Goal: Check status: Check status

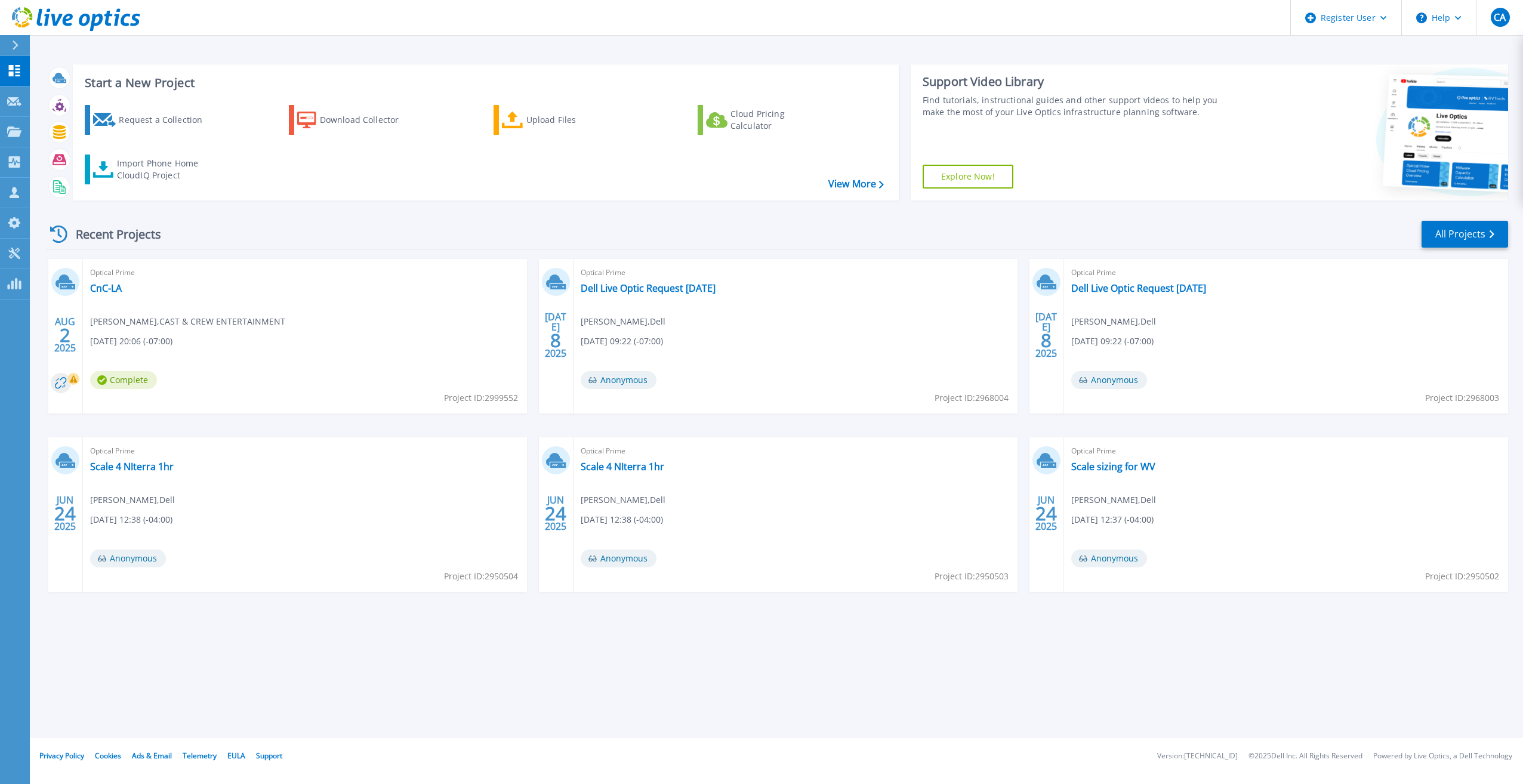
click at [70, 7] on icon at bounding box center [76, 19] width 129 height 24
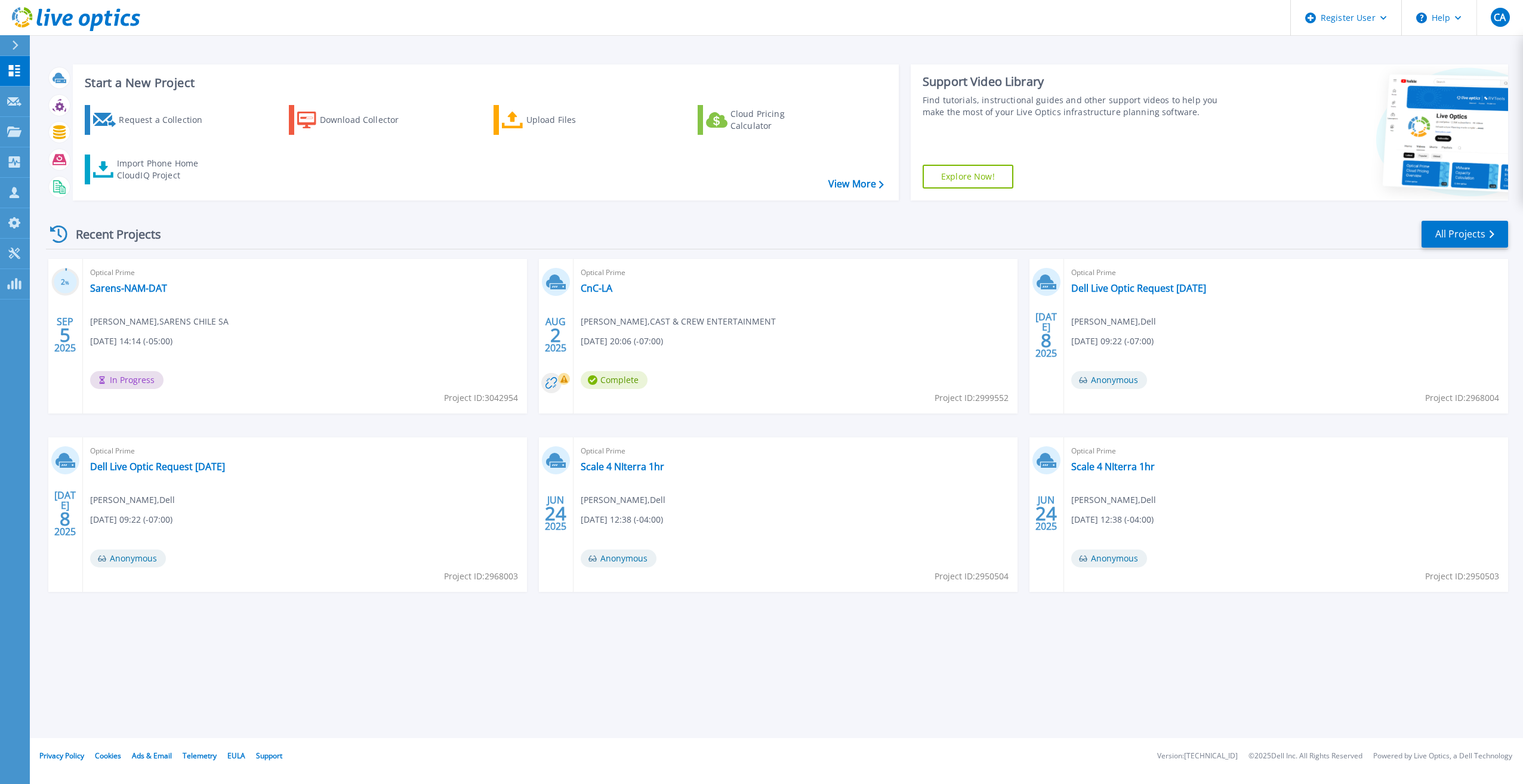
click at [154, 281] on div "Optical Prime Sarens-NAM-DAT Luis Malpica , SARENS CHILE SA 09/05/2025, 14:14 (…" at bounding box center [305, 336] width 444 height 155
click at [149, 301] on div "Optical Prime Sarens-NAM-DAT Luis Malpica , SARENS CHILE SA 09/05/2025, 14:14 (…" at bounding box center [305, 336] width 444 height 155
click at [153, 289] on link "Sarens-NAM-DAT" at bounding box center [128, 287] width 77 height 12
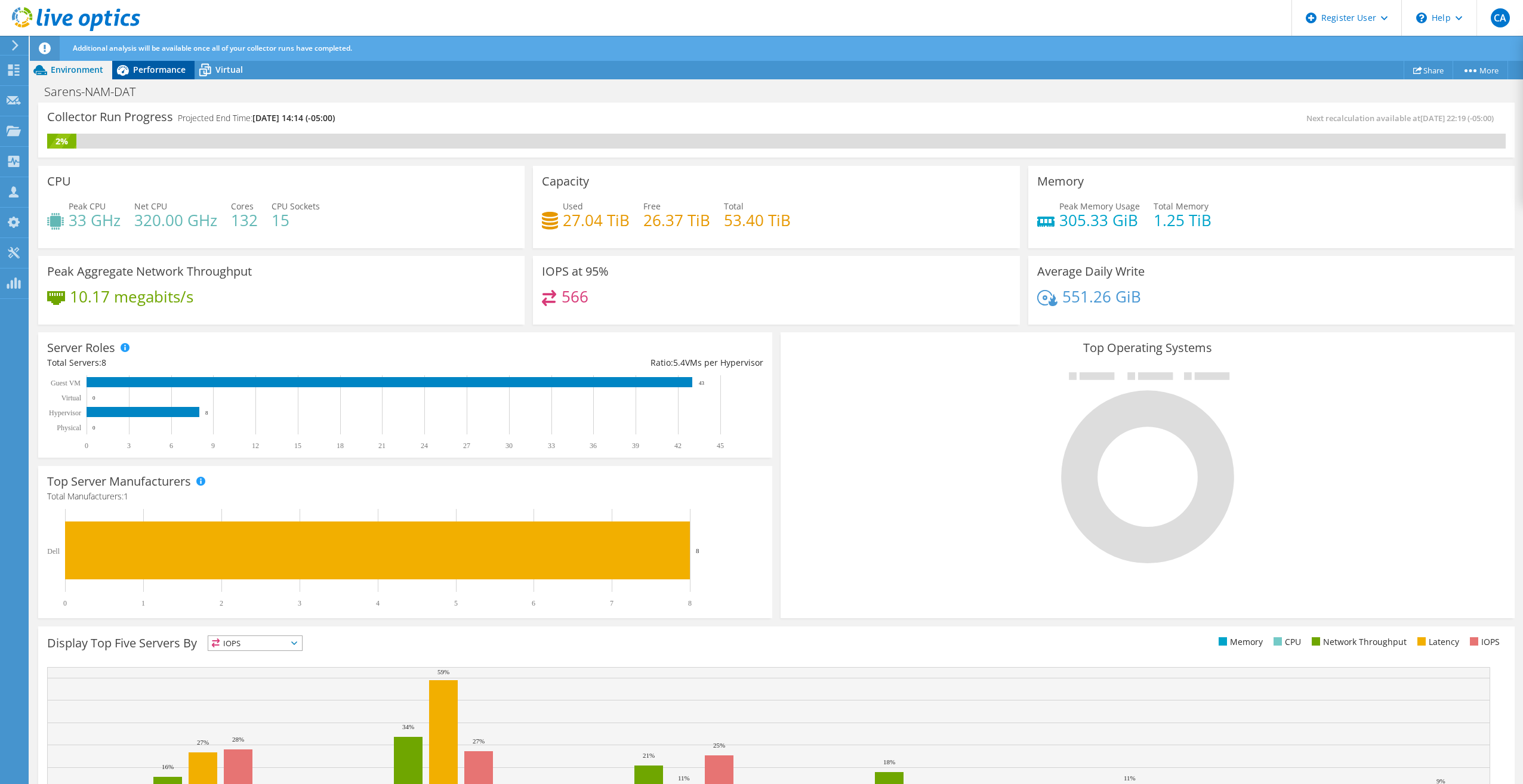
click at [177, 72] on span "Performance" at bounding box center [160, 69] width 53 height 11
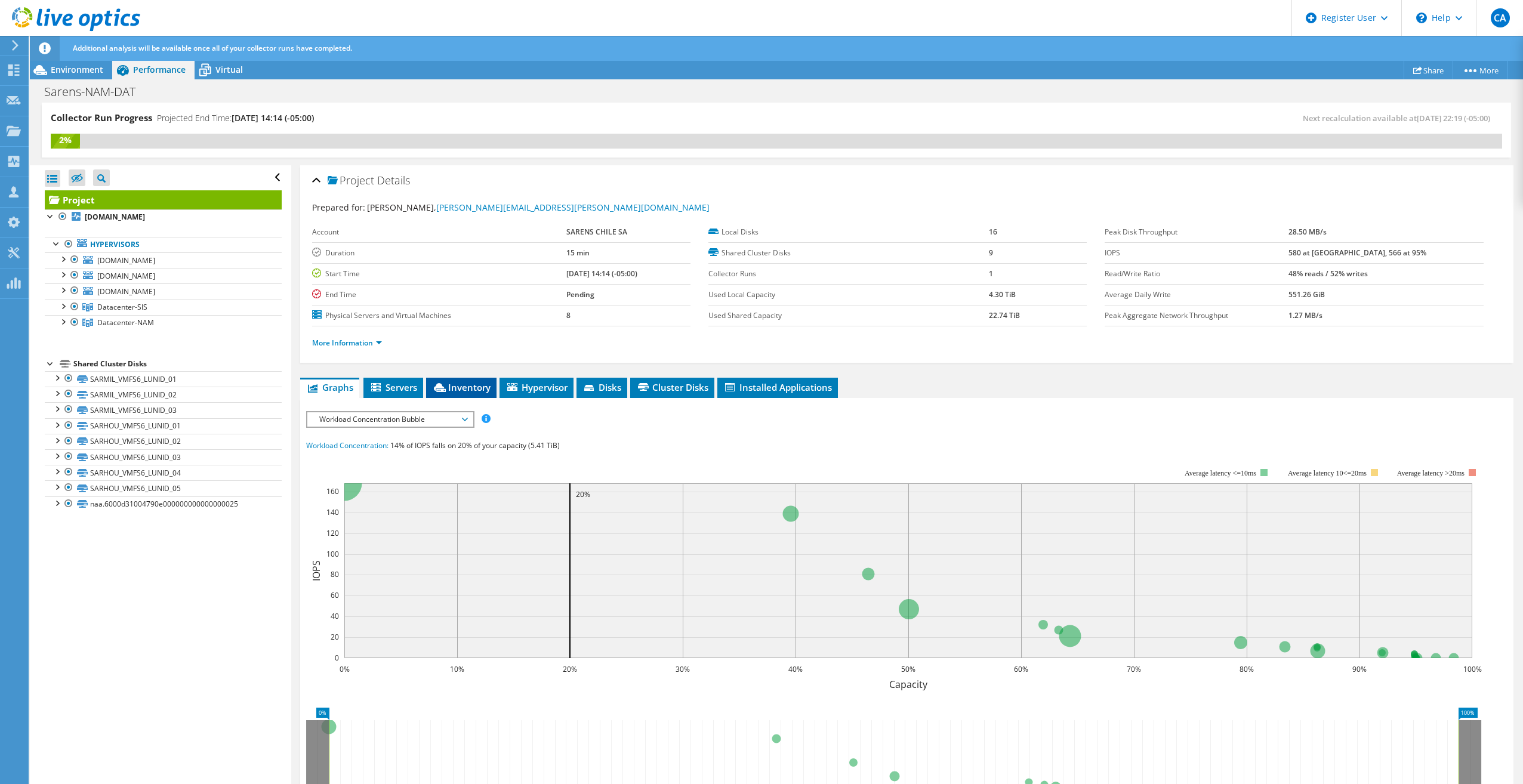
click at [439, 388] on icon at bounding box center [439, 387] width 12 height 9
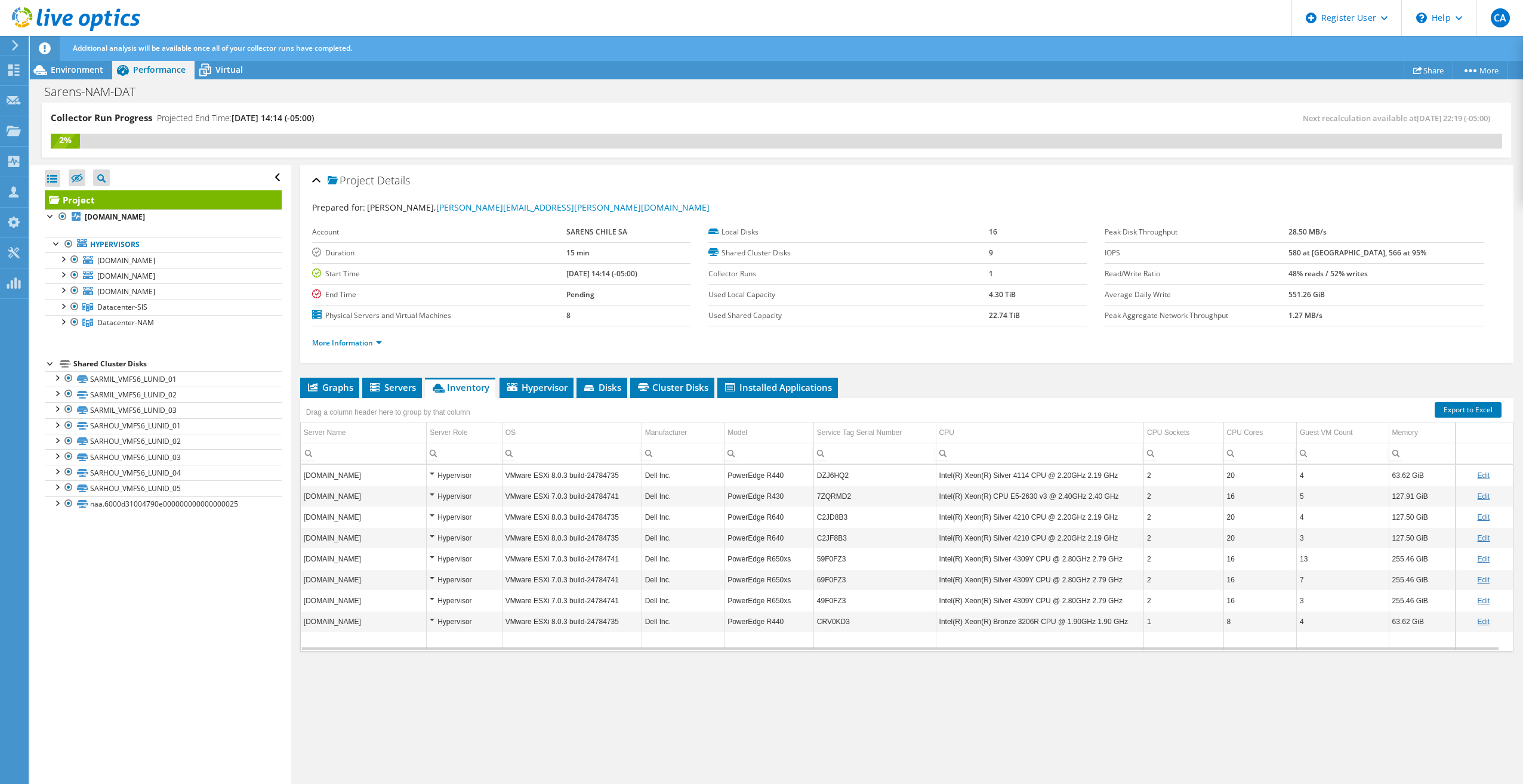
scroll to position [5, 0]
click at [408, 388] on span "Servers" at bounding box center [392, 387] width 48 height 12
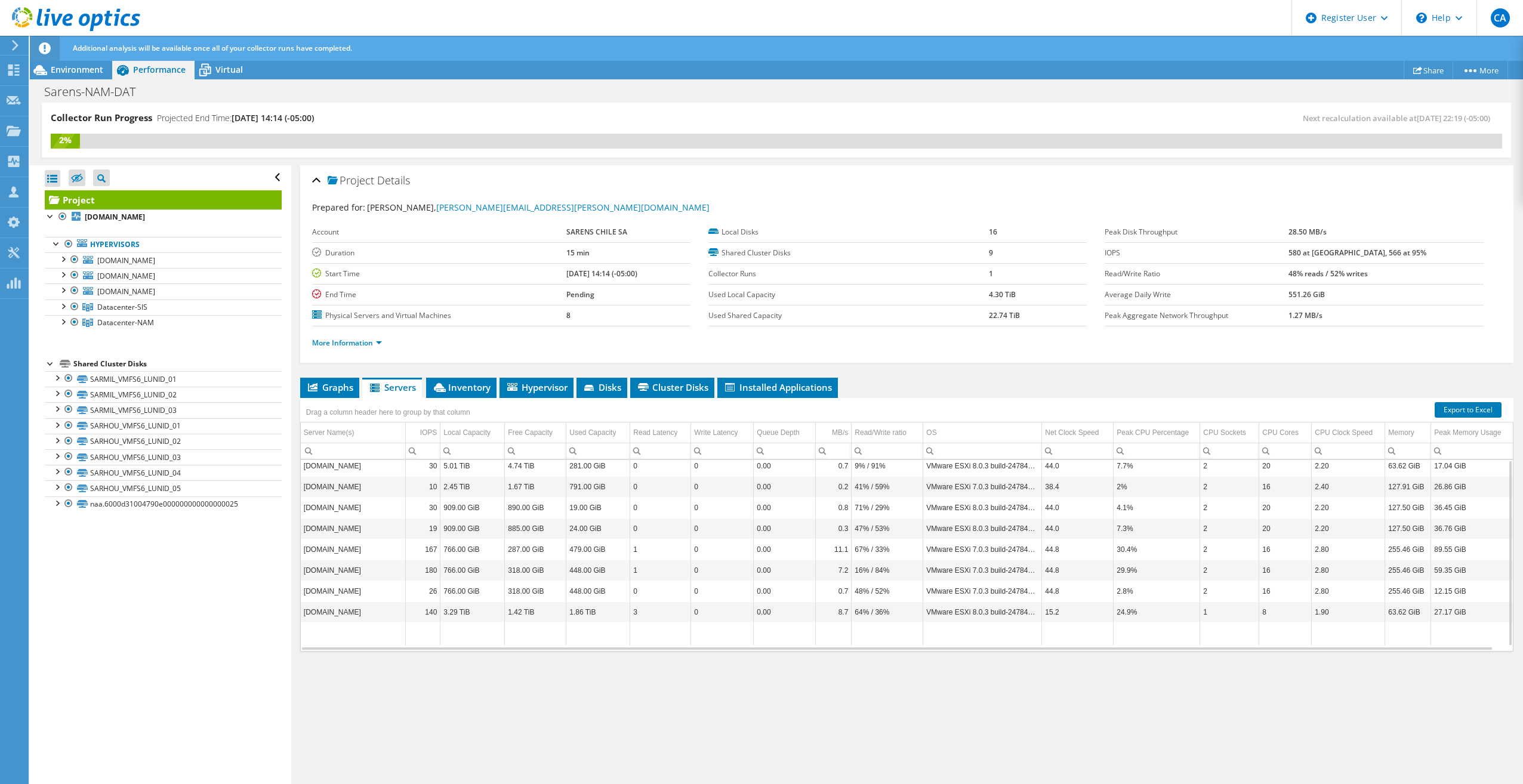
scroll to position [0, 0]
click at [304, 380] on li "Graphs" at bounding box center [329, 388] width 59 height 20
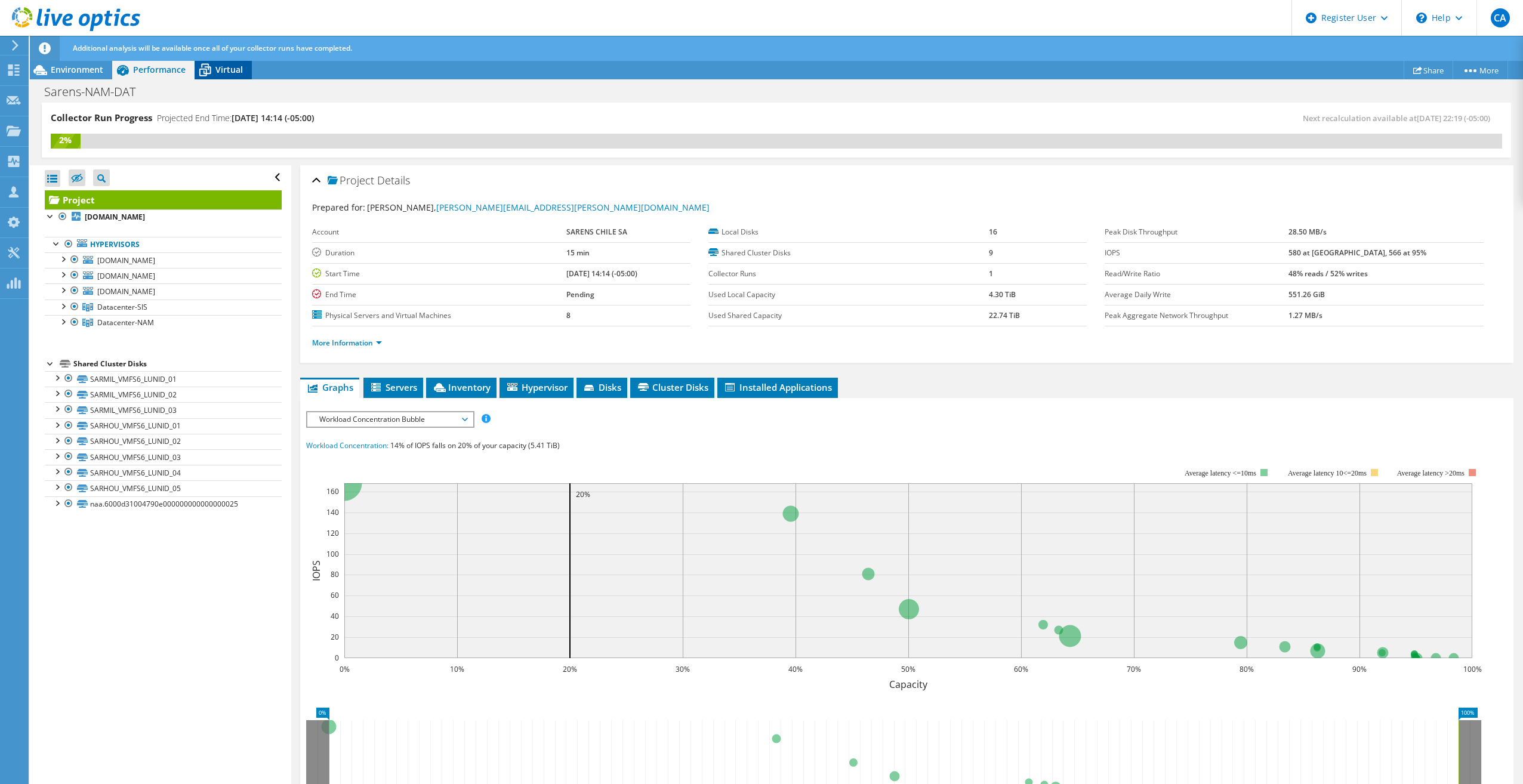
click at [221, 62] on div "Virtual" at bounding box center [223, 70] width 57 height 19
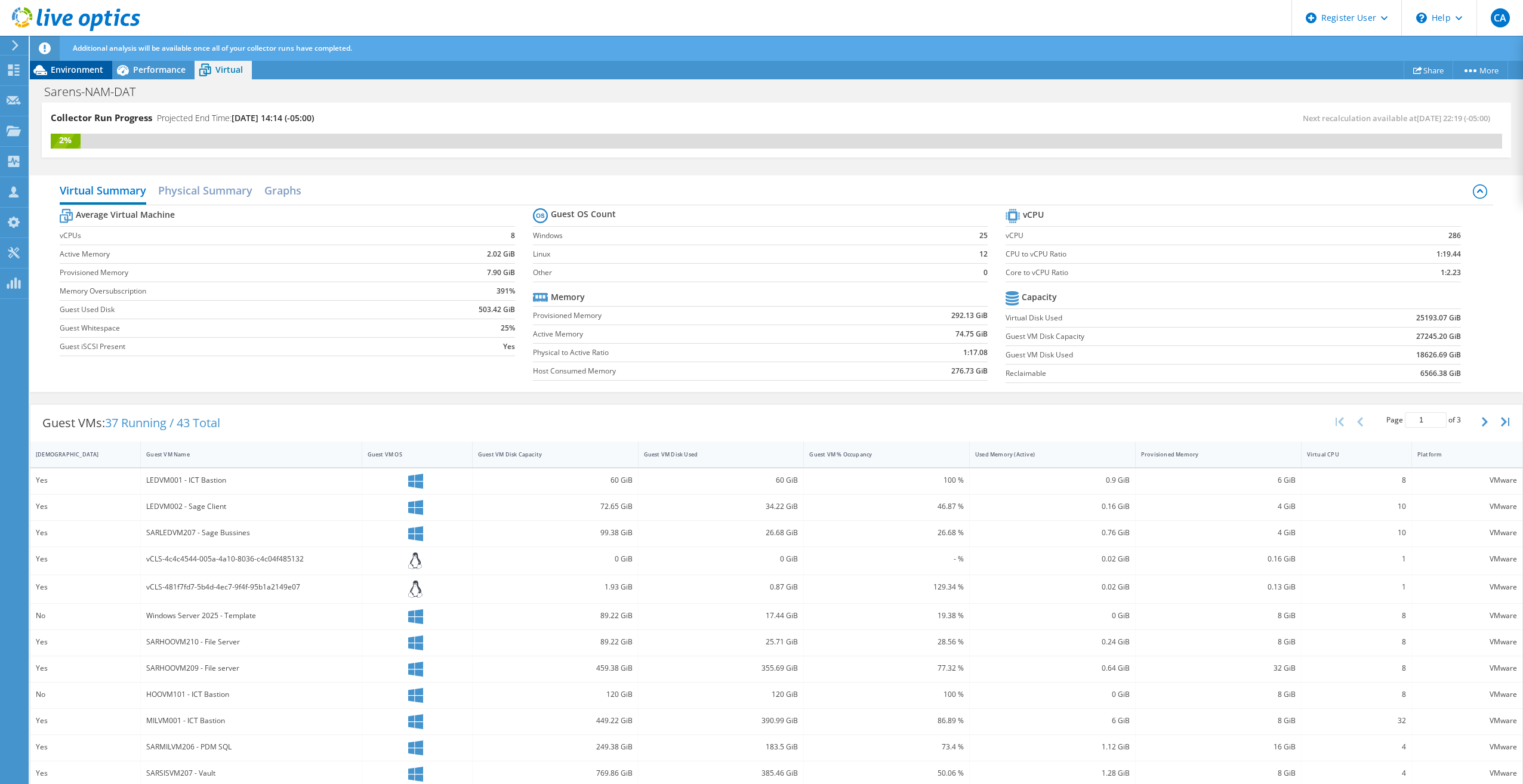
click at [79, 70] on span "Environment" at bounding box center [77, 69] width 53 height 11
